Goal: Task Accomplishment & Management: Use online tool/utility

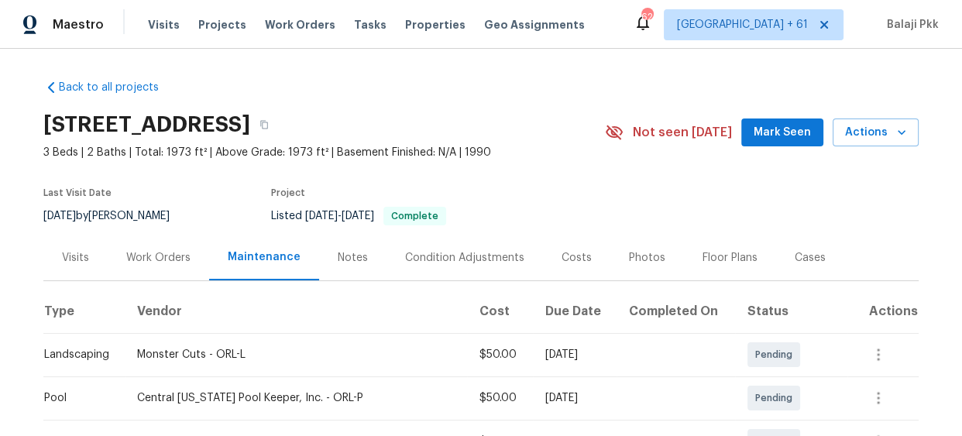
scroll to position [422, 0]
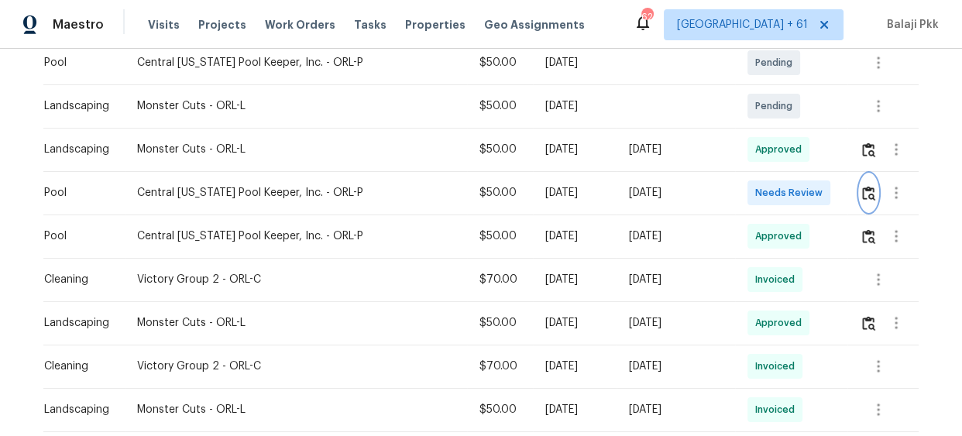
click at [865, 190] on img "button" at bounding box center [868, 193] width 13 height 15
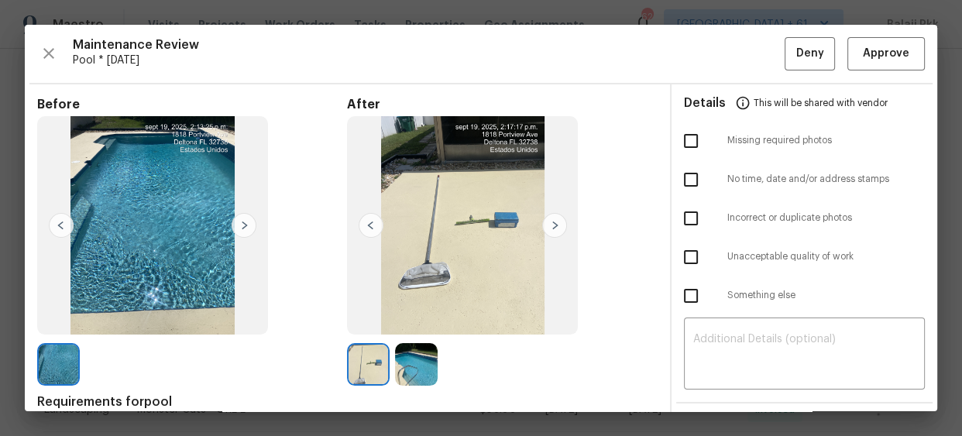
click at [545, 224] on img at bounding box center [554, 225] width 25 height 25
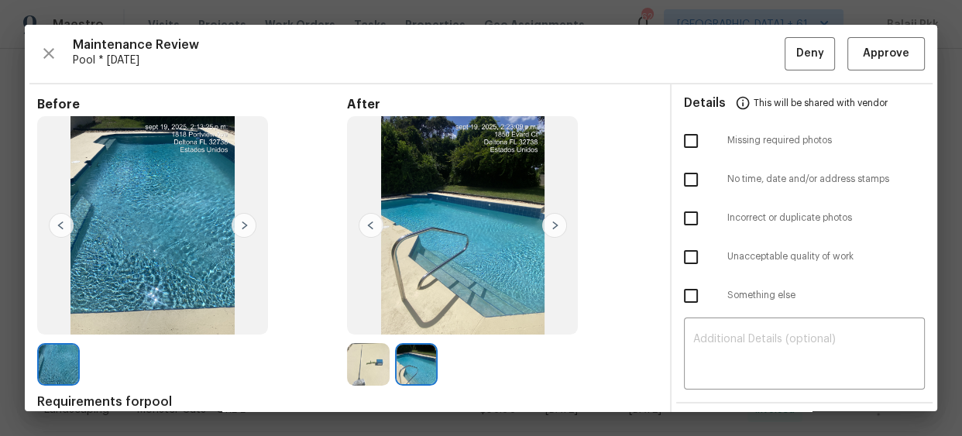
click at [365, 221] on img at bounding box center [370, 225] width 25 height 25
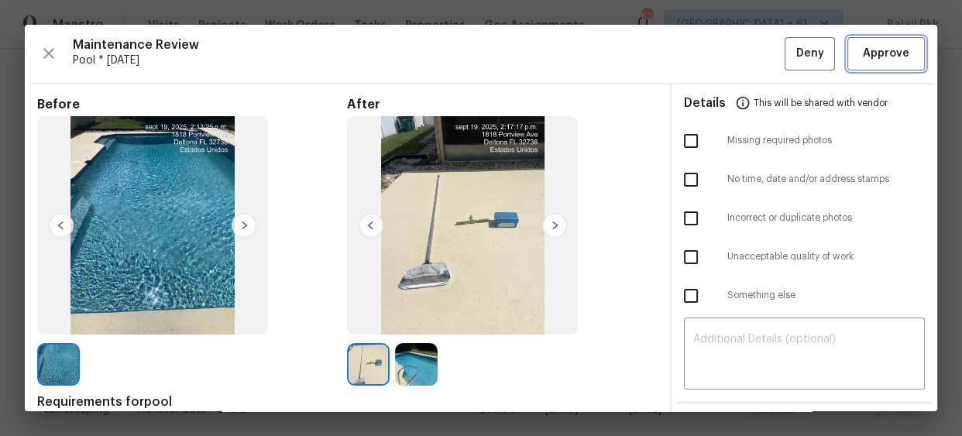
click at [873, 37] on button "Approve" at bounding box center [885, 53] width 77 height 33
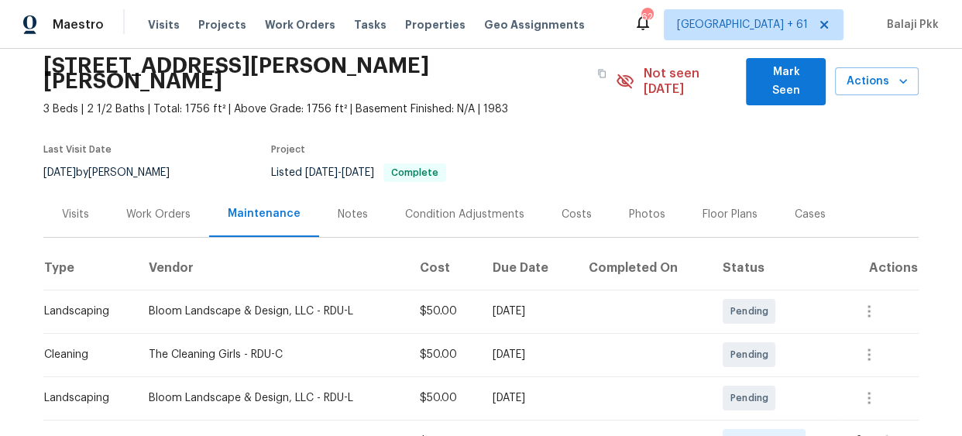
scroll to position [140, 0]
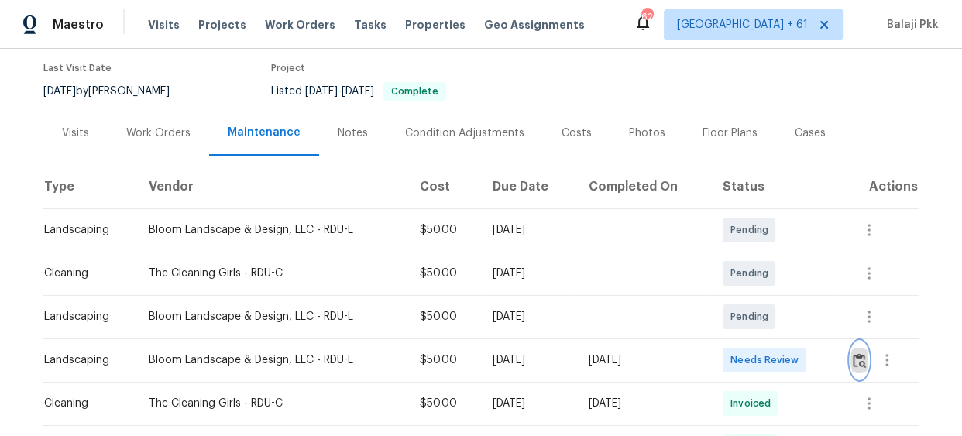
click at [852, 353] on img "button" at bounding box center [858, 360] width 13 height 15
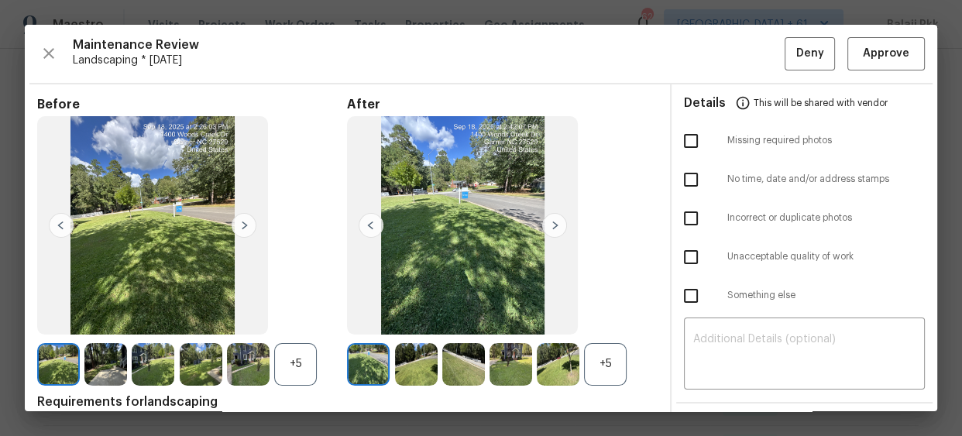
click at [612, 376] on div "+5" at bounding box center [605, 364] width 43 height 43
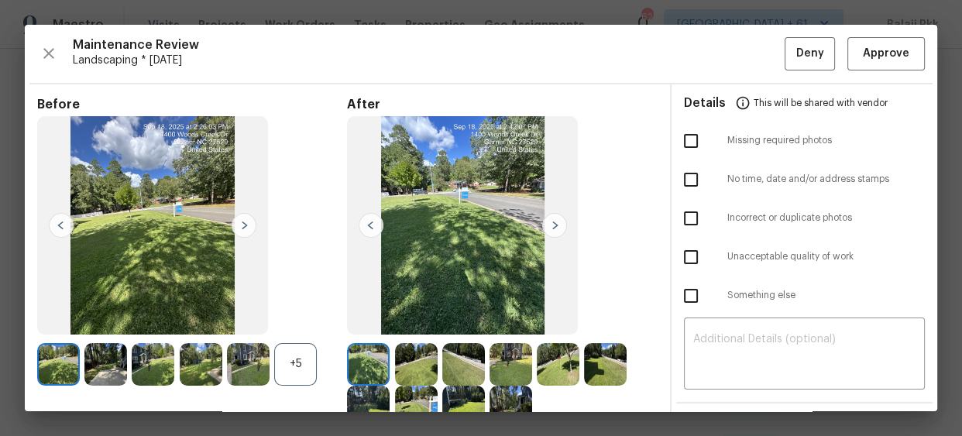
click at [280, 348] on div "+5" at bounding box center [295, 364] width 43 height 43
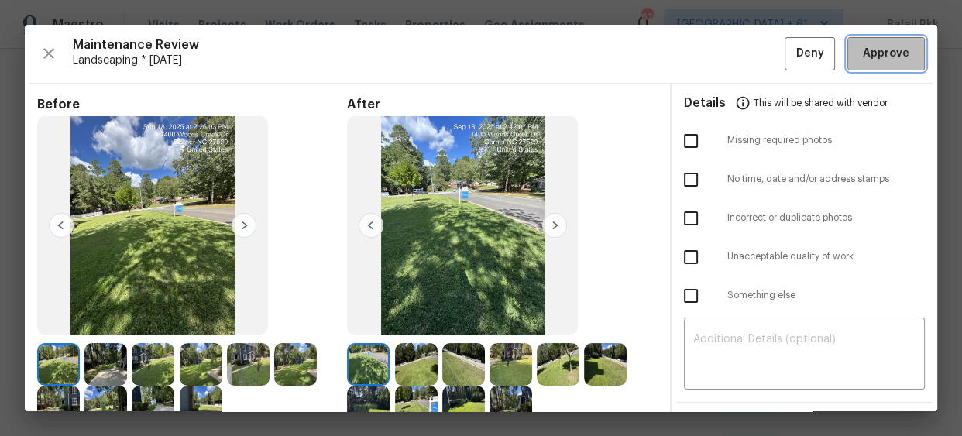
click at [899, 54] on span "Approve" at bounding box center [885, 53] width 53 height 19
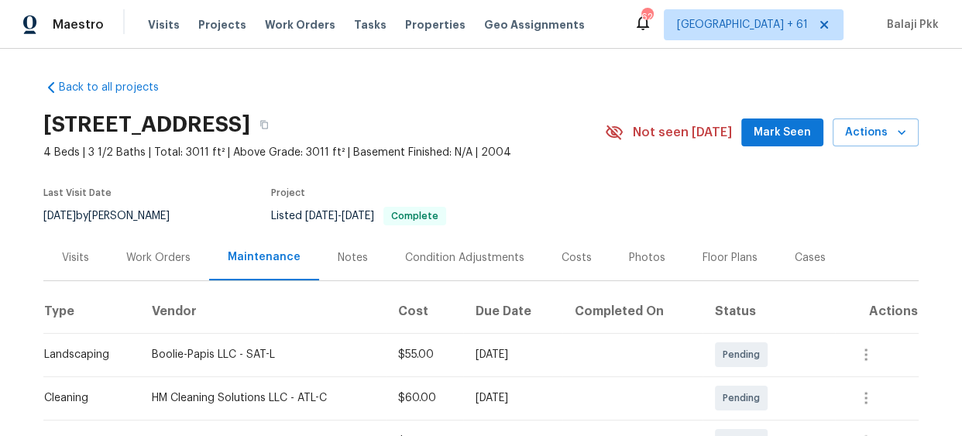
scroll to position [140, 0]
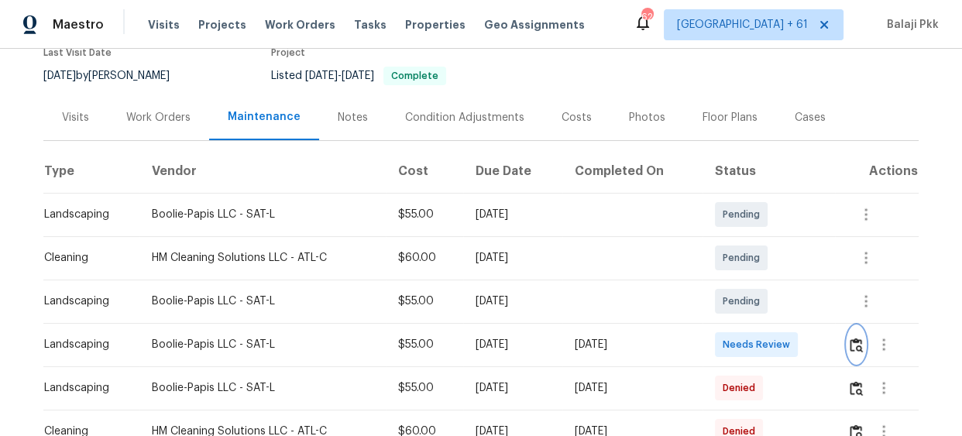
click at [854, 338] on img "button" at bounding box center [855, 345] width 13 height 15
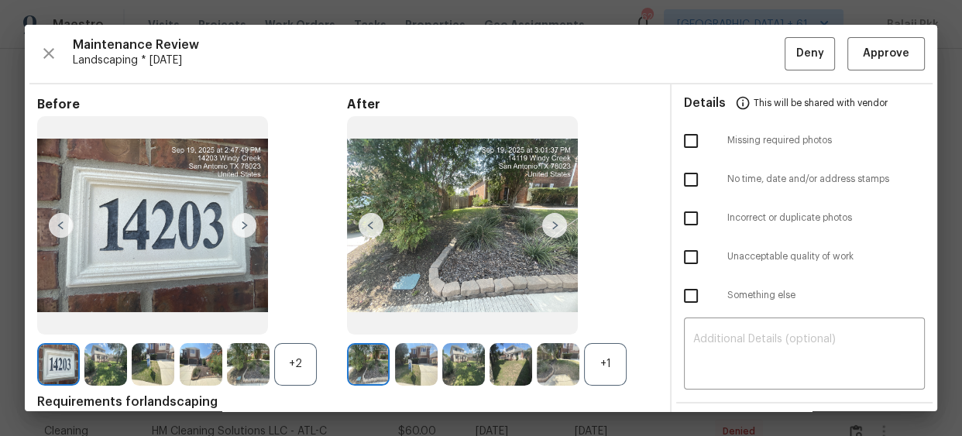
click at [587, 365] on div "+1" at bounding box center [605, 364] width 43 height 43
click at [302, 363] on div "+2" at bounding box center [295, 364] width 43 height 43
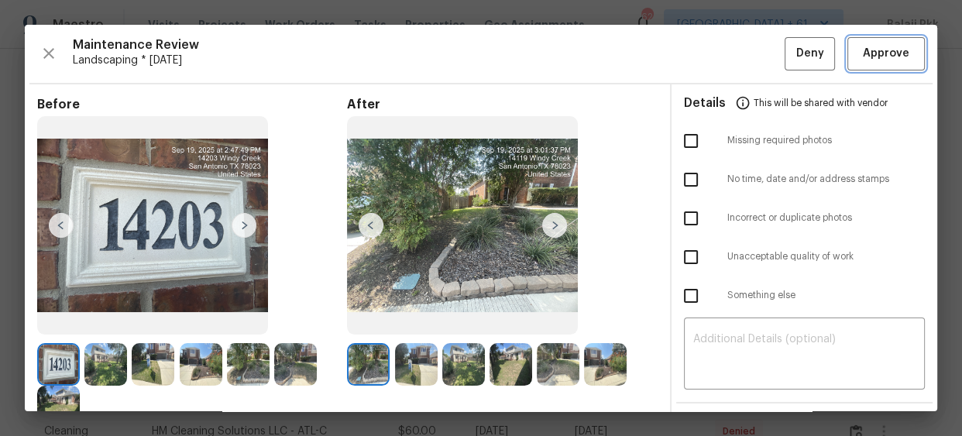
click at [869, 47] on span "Approve" at bounding box center [886, 53] width 46 height 19
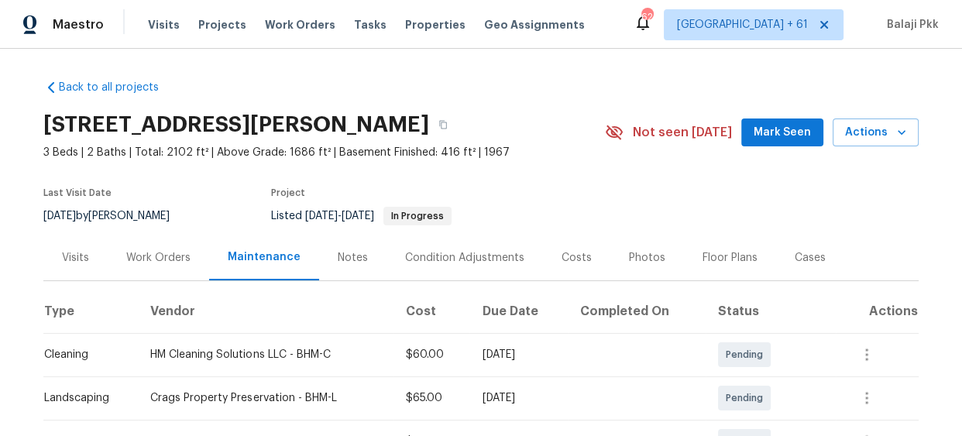
scroll to position [352, 0]
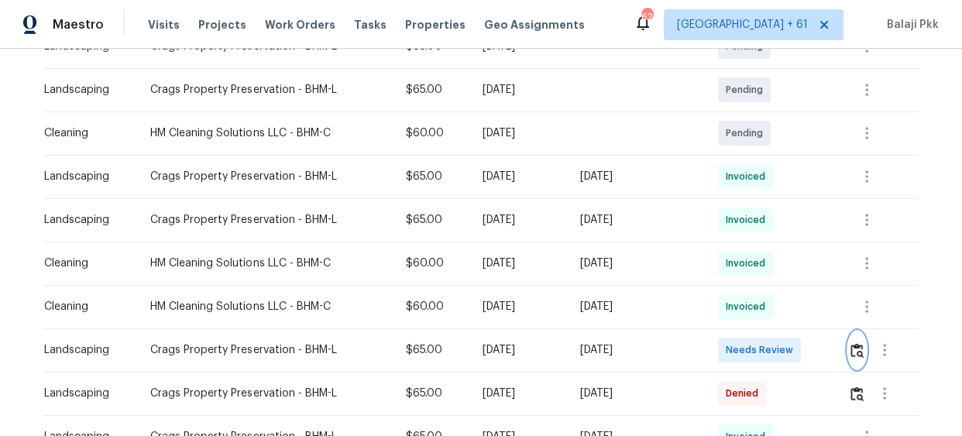
click at [857, 341] on button "button" at bounding box center [857, 349] width 18 height 37
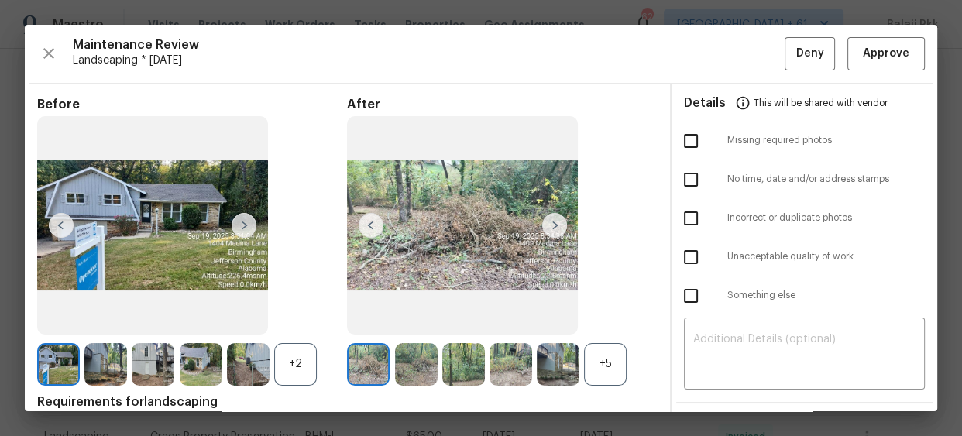
click at [597, 355] on div "+5" at bounding box center [605, 364] width 43 height 43
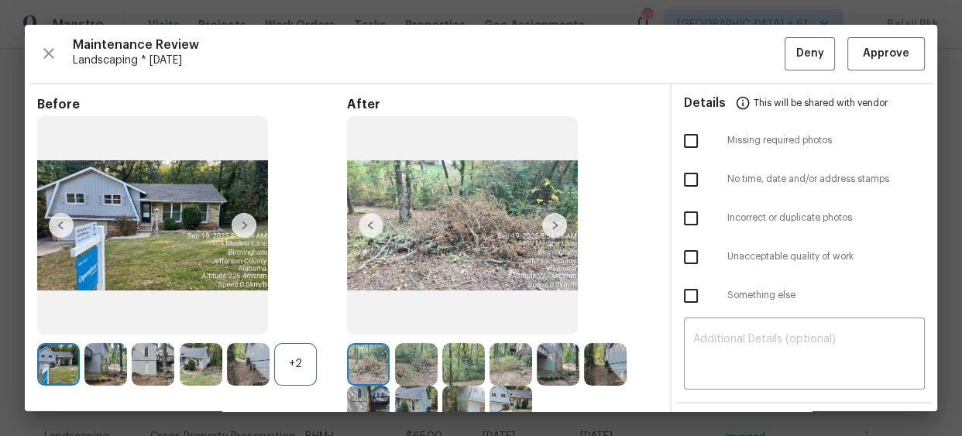
drag, startPoint x: 291, startPoint y: 360, endPoint x: 290, endPoint y: 255, distance: 105.3
click at [291, 361] on div "+2" at bounding box center [295, 364] width 43 height 43
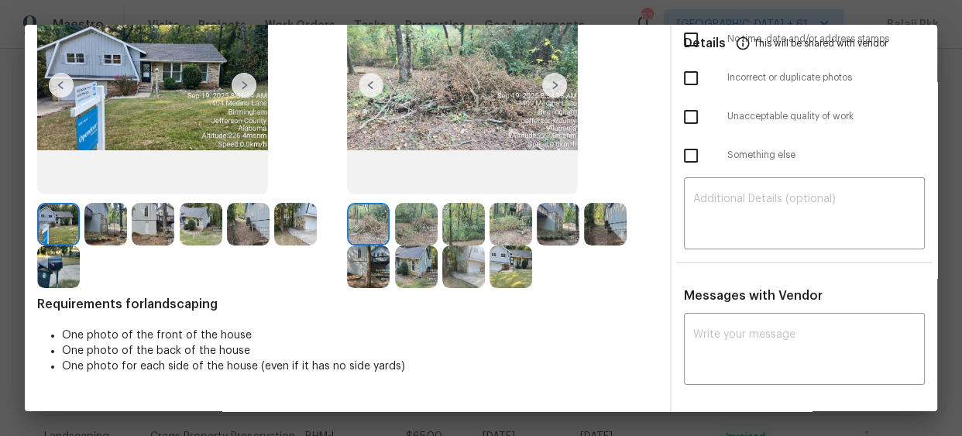
scroll to position [0, 0]
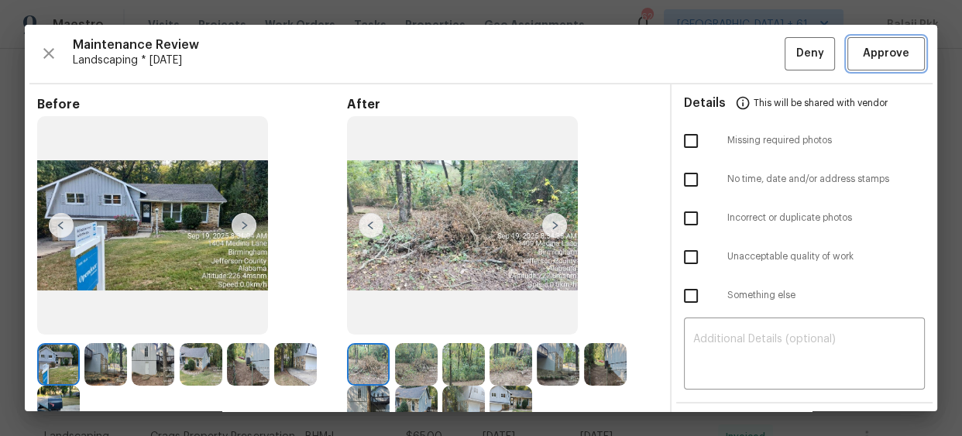
click at [873, 58] on span "Approve" at bounding box center [886, 53] width 46 height 19
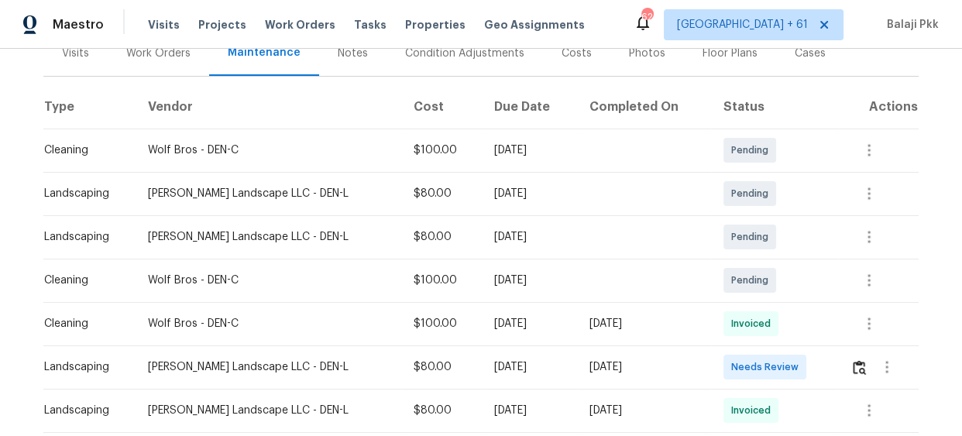
scroll to position [422, 0]
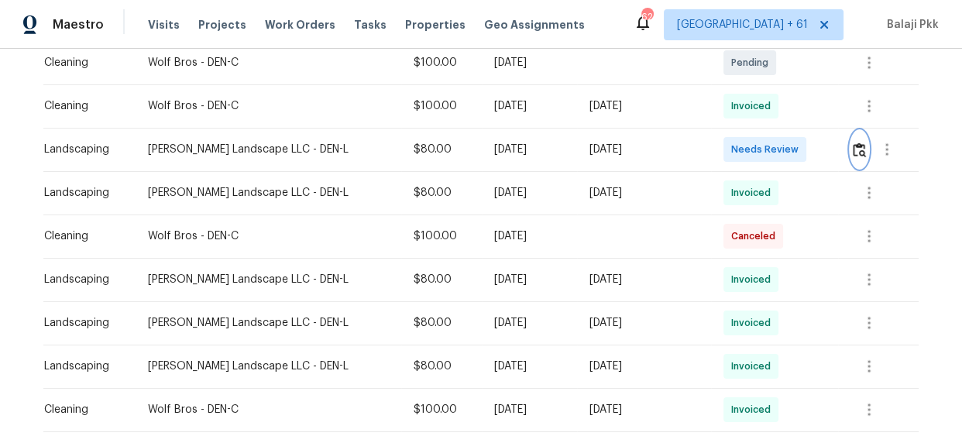
click at [852, 147] on img "button" at bounding box center [858, 149] width 13 height 15
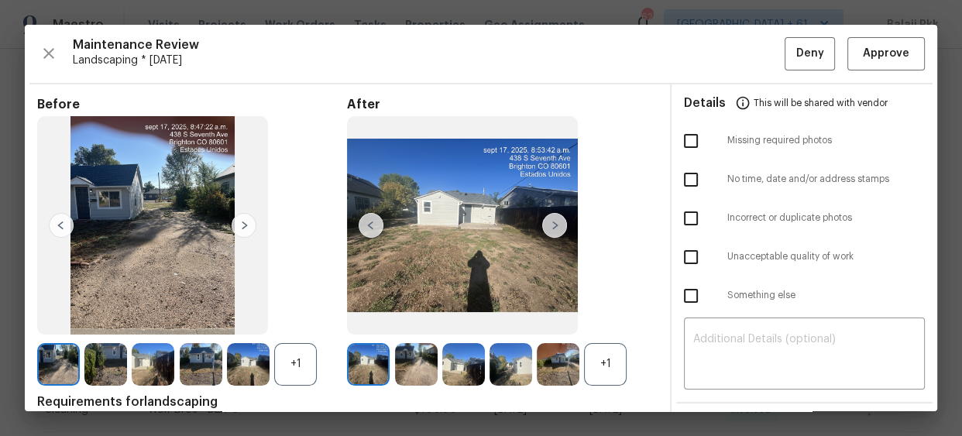
click at [601, 371] on div "+1" at bounding box center [605, 364] width 43 height 43
click at [294, 373] on div "+1" at bounding box center [295, 364] width 43 height 43
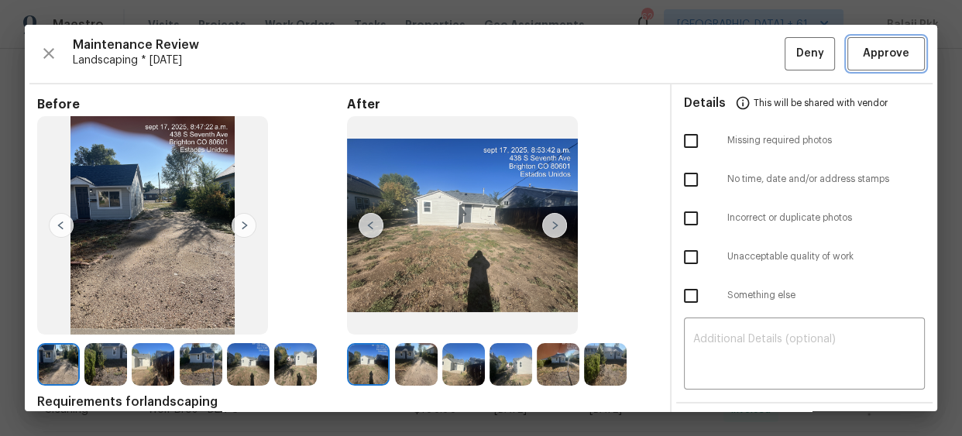
click at [863, 50] on span "Approve" at bounding box center [886, 53] width 46 height 19
